Goal: Transaction & Acquisition: Obtain resource

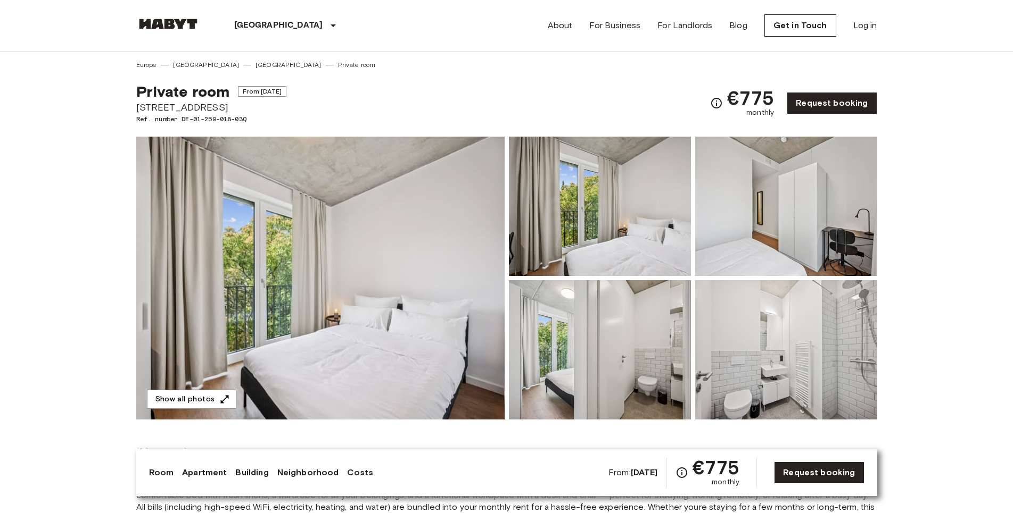
click at [572, 208] on img at bounding box center [600, 206] width 182 height 139
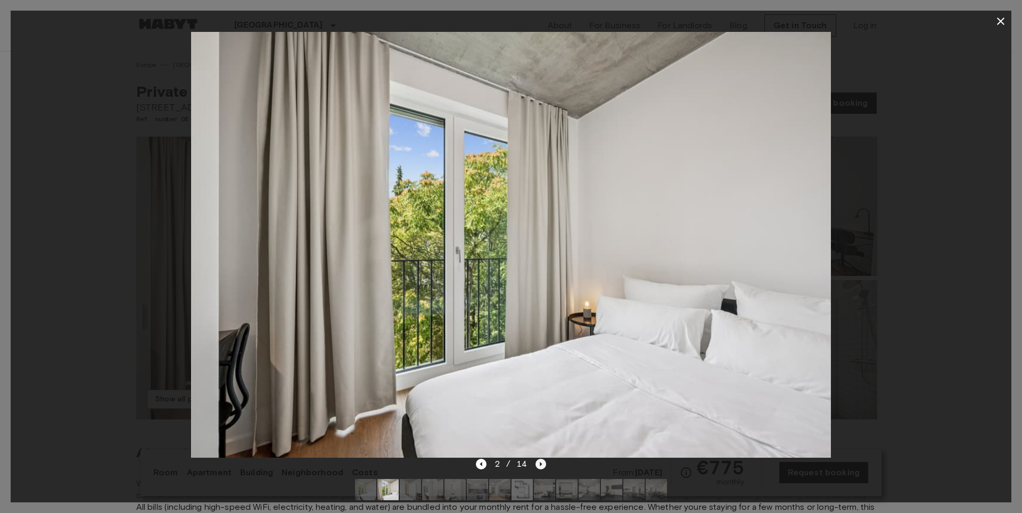
click at [540, 466] on icon "Next image" at bounding box center [541, 464] width 2 height 4
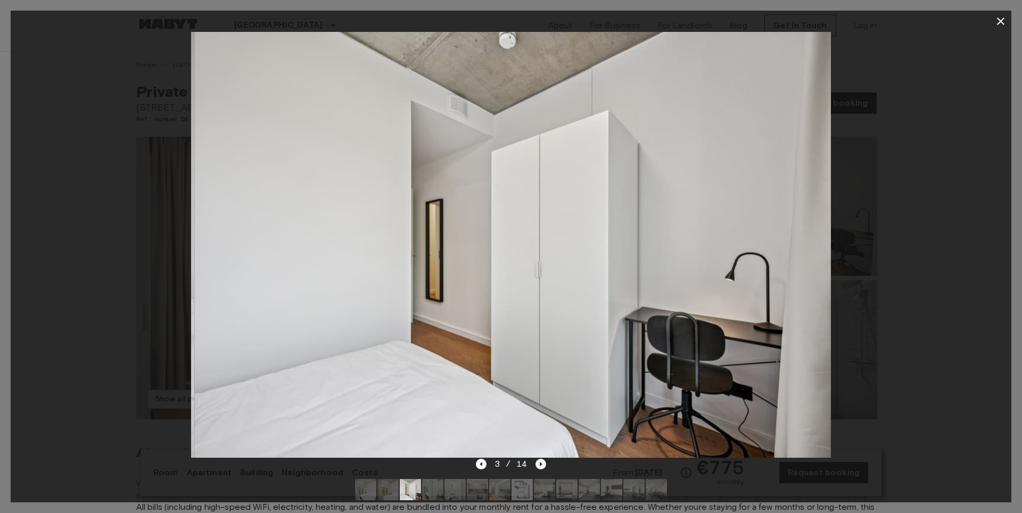
click at [540, 466] on icon "Next image" at bounding box center [541, 464] width 2 height 4
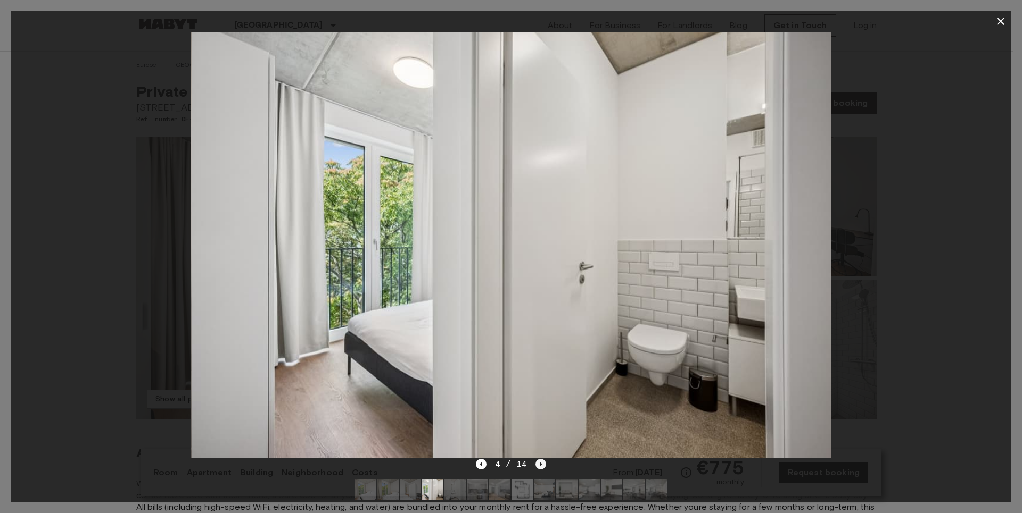
click at [540, 466] on icon "Next image" at bounding box center [541, 464] width 2 height 4
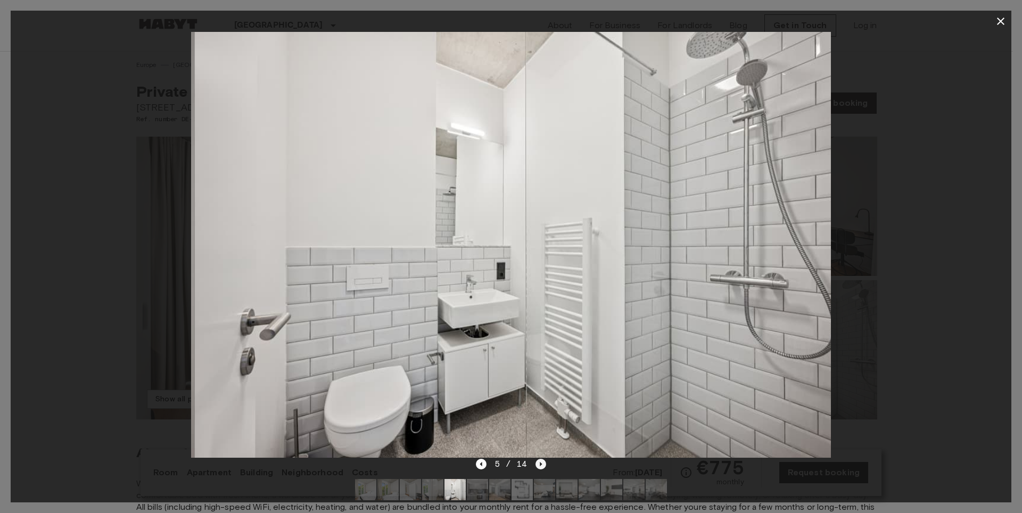
click at [540, 466] on icon "Next image" at bounding box center [541, 464] width 2 height 4
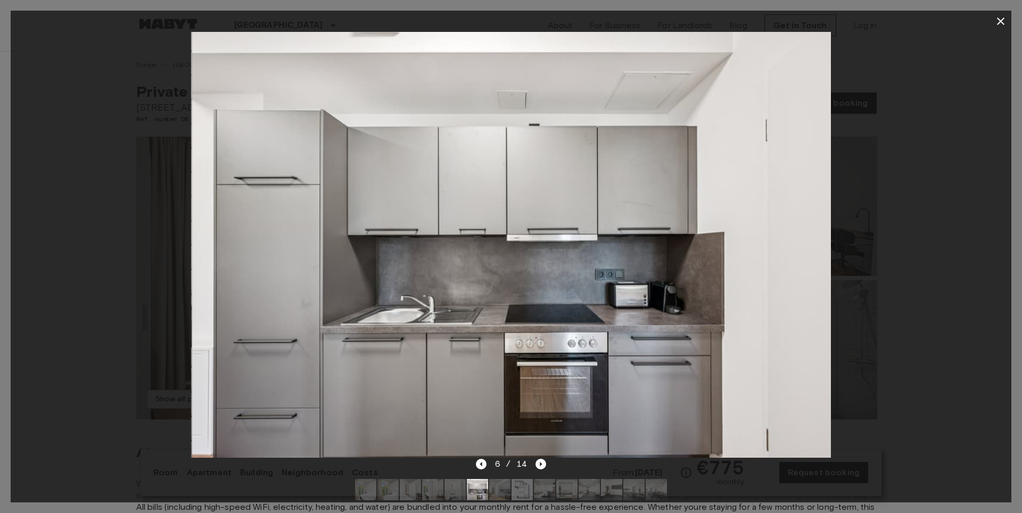
click at [945, 92] on div at bounding box center [511, 245] width 1000 height 426
click at [536, 468] on icon "Next image" at bounding box center [540, 464] width 11 height 11
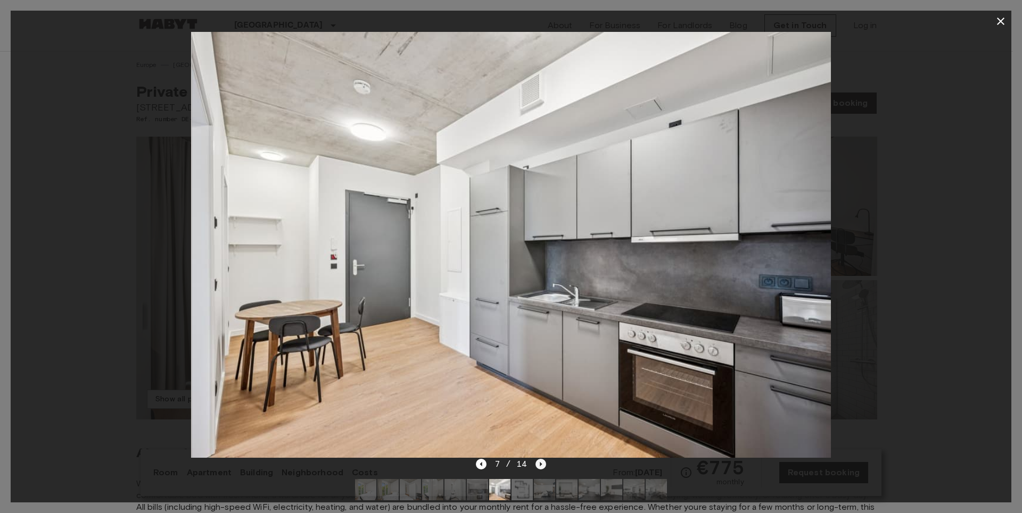
click at [537, 467] on icon "Next image" at bounding box center [540, 464] width 11 height 11
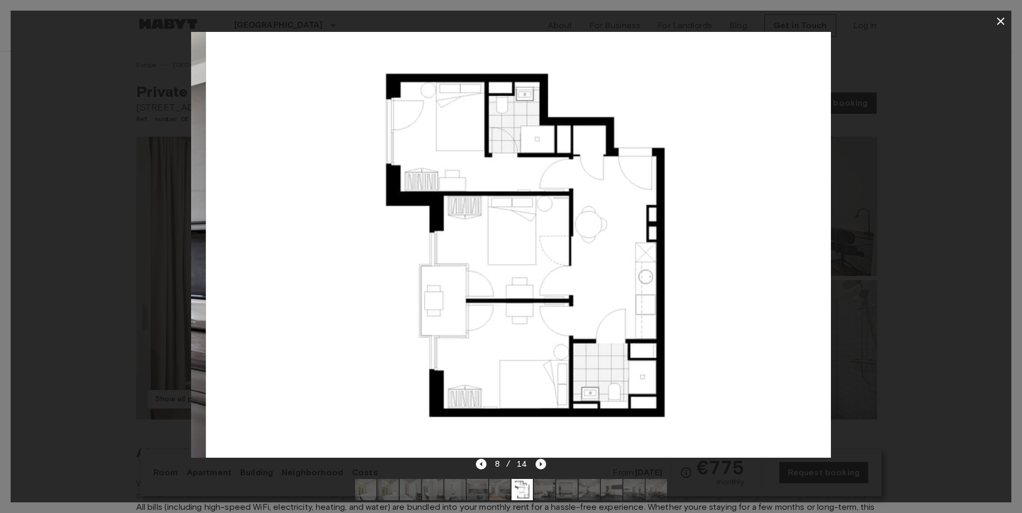
click at [537, 467] on icon "Next image" at bounding box center [540, 464] width 11 height 11
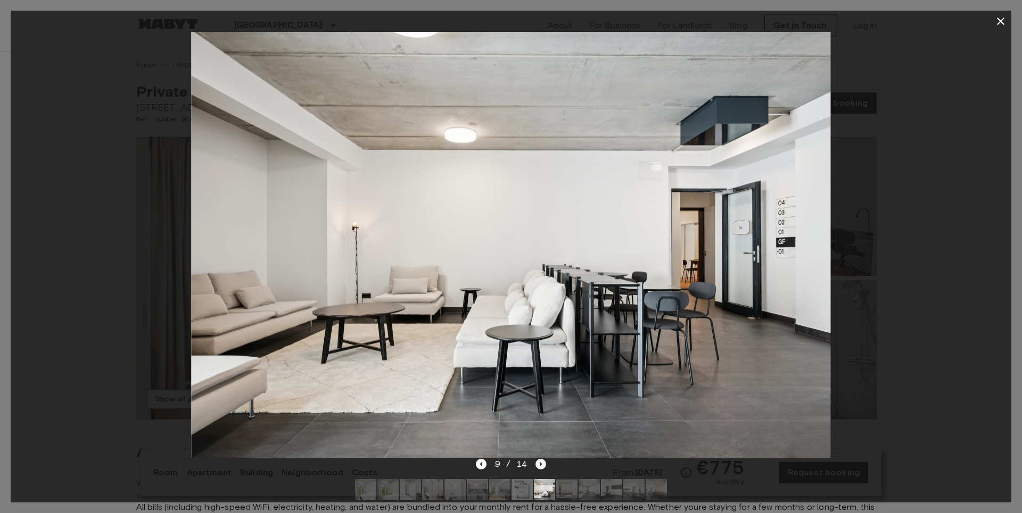
click at [537, 467] on icon "Next image" at bounding box center [540, 464] width 11 height 11
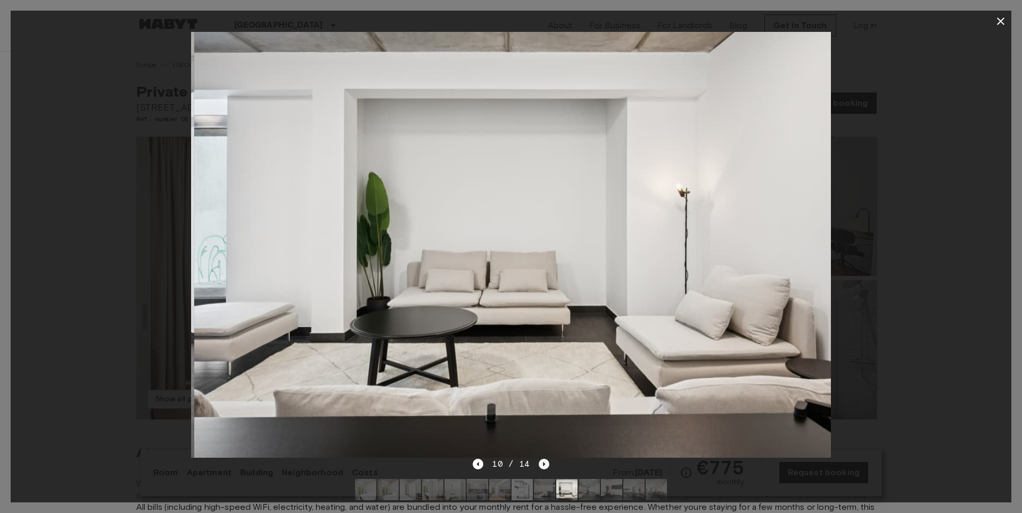
click at [544, 465] on icon "Next image" at bounding box center [544, 464] width 2 height 4
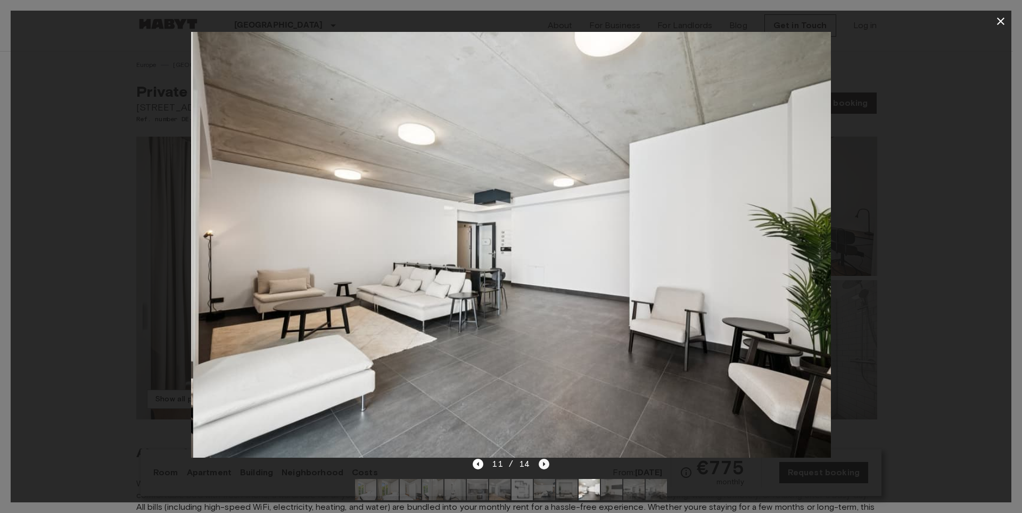
click at [544, 465] on icon "Next image" at bounding box center [544, 464] width 2 height 4
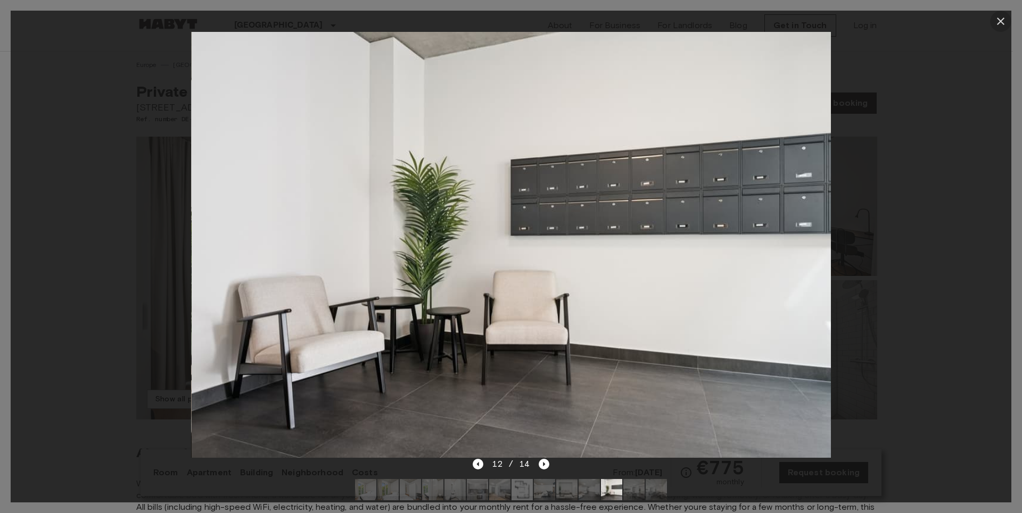
click at [997, 21] on icon "button" at bounding box center [1000, 21] width 13 height 13
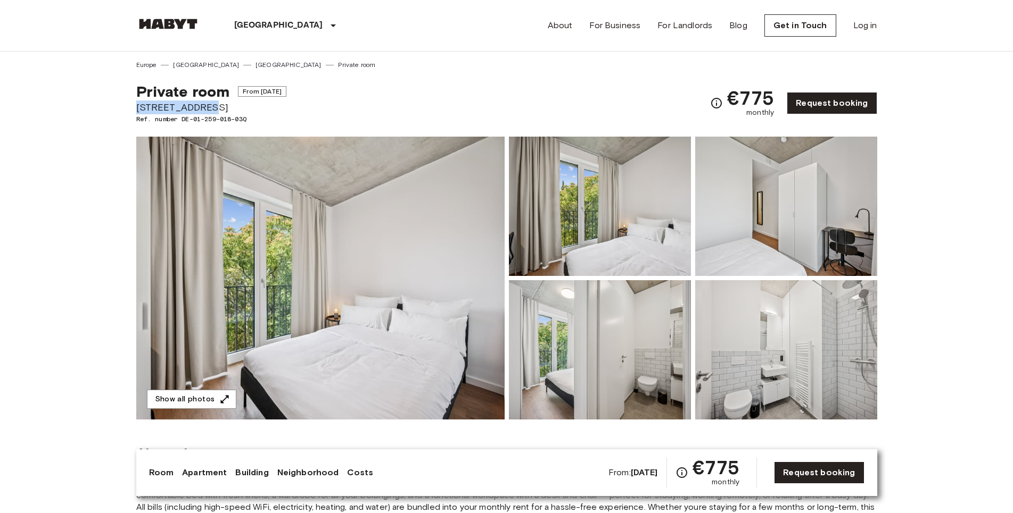
drag, startPoint x: 211, startPoint y: 110, endPoint x: 134, endPoint y: 109, distance: 77.2
copy span "Stromstraße 48"
click at [448, 119] on div "Private room From Sep 21 2025 Stromstraße 48 Ref. number DE-01-259-018-03Q €775…" at bounding box center [506, 97] width 741 height 54
drag, startPoint x: 204, startPoint y: 102, endPoint x: 137, endPoint y: 103, distance: 66.5
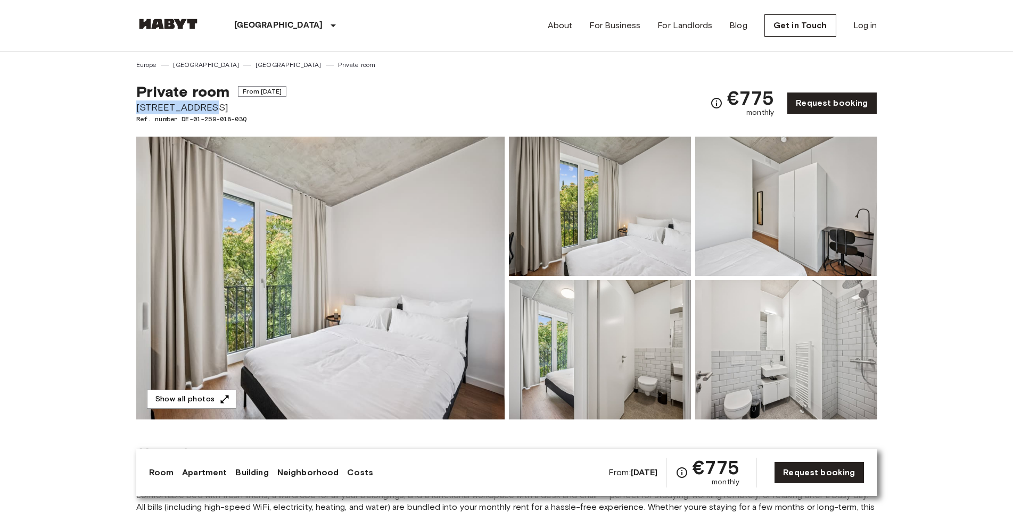
click at [137, 103] on span "Stromstraße 48" at bounding box center [211, 108] width 150 height 14
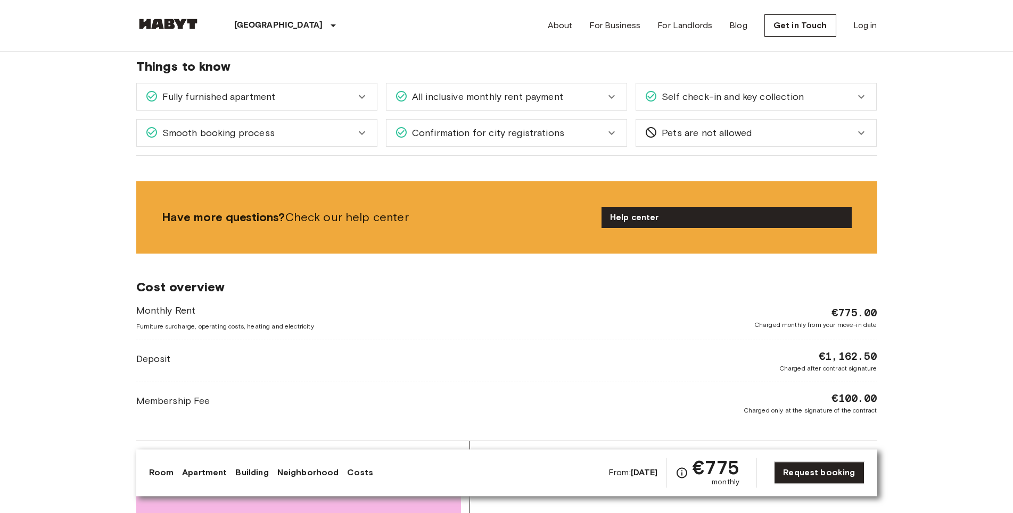
scroll to position [1465, 0]
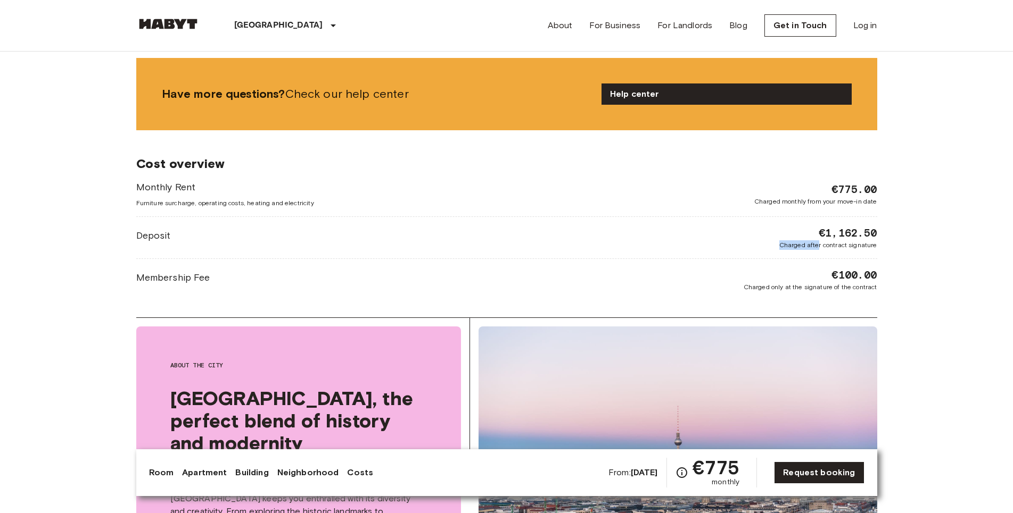
drag, startPoint x: 879, startPoint y: 230, endPoint x: 818, endPoint y: 233, distance: 60.7
click at [821, 231] on span "€1,162.50" at bounding box center [847, 233] width 58 height 15
drag, startPoint x: 826, startPoint y: 231, endPoint x: 879, endPoint y: 230, distance: 52.7
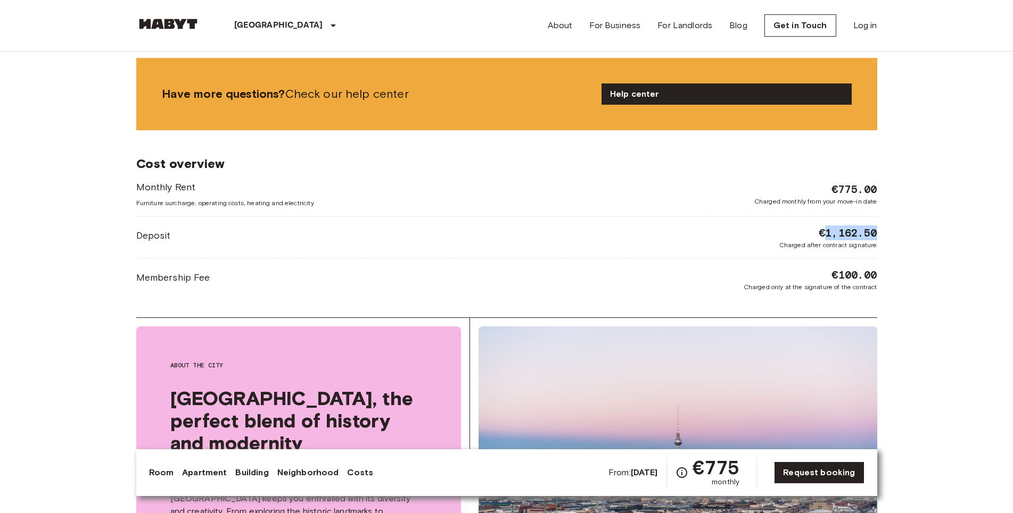
copy span "1,162.50"
